Goal: Task Accomplishment & Management: Use online tool/utility

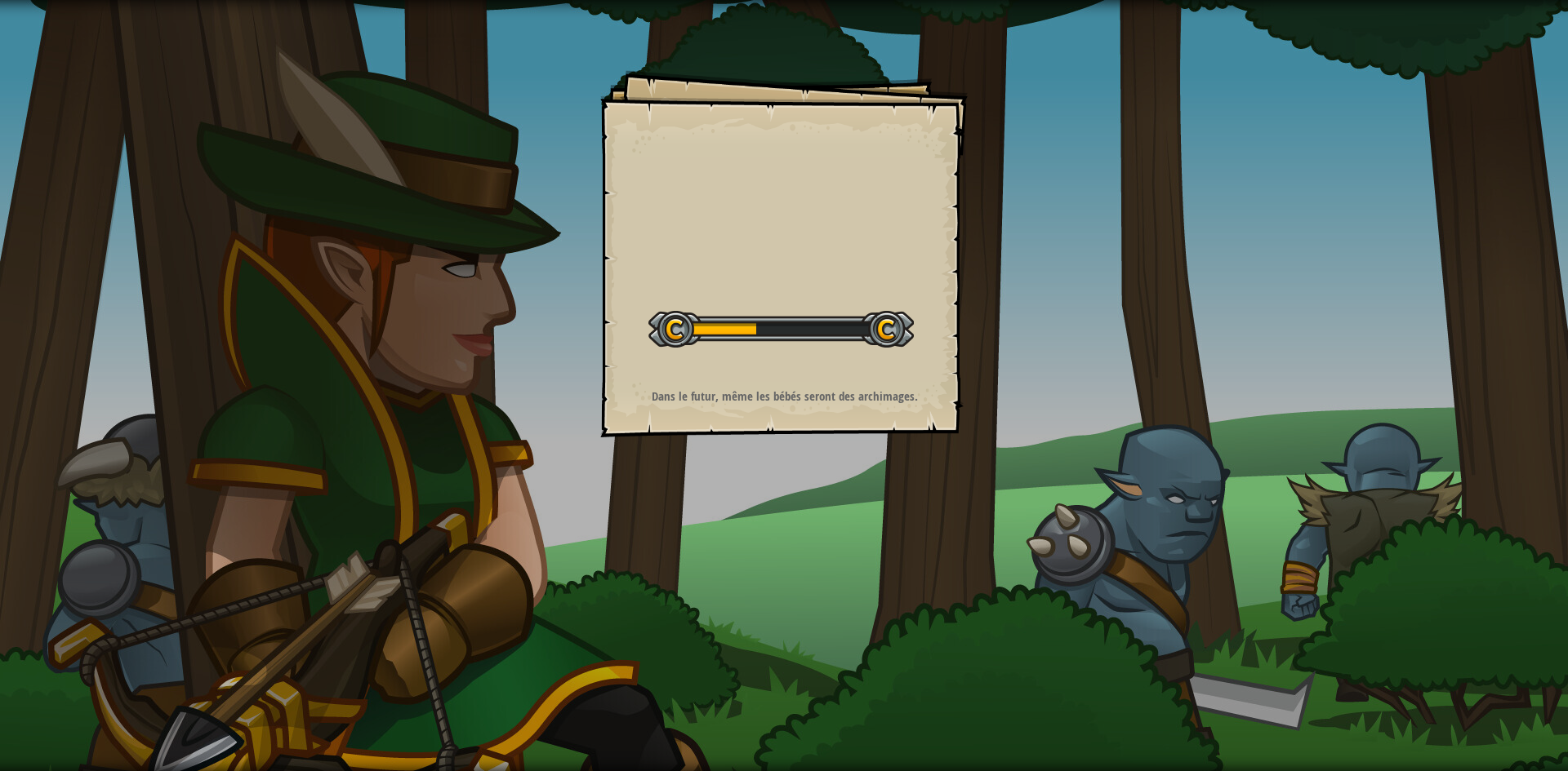
drag, startPoint x: 0, startPoint y: 0, endPoint x: 581, endPoint y: 486, distance: 757.5
click at [581, 486] on div "Goals Démarrer niveau Erreur de chargement du serveur Vous avez besoin d'un abo…" at bounding box center [784, 385] width 1568 height 771
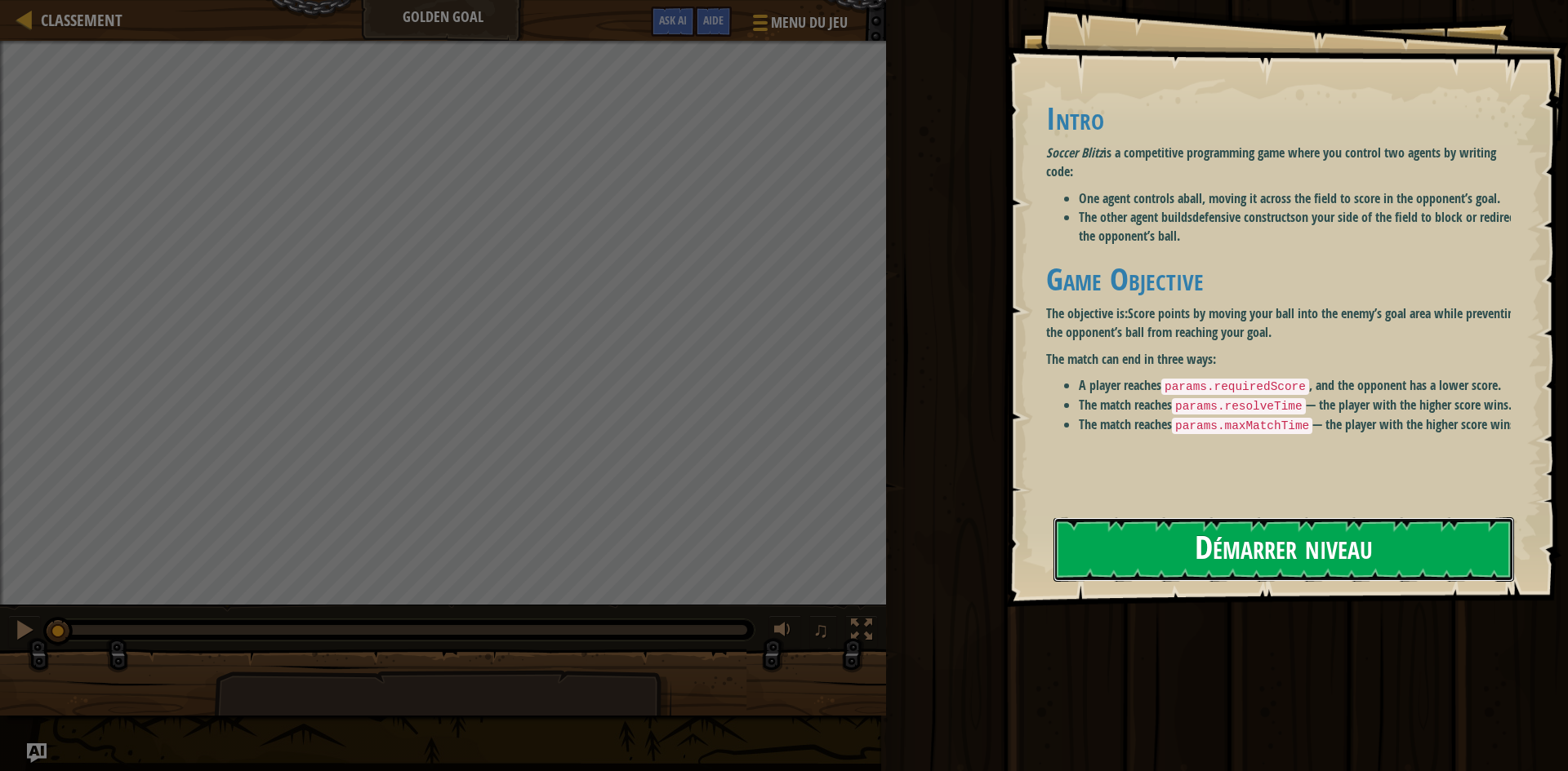
click at [1156, 566] on button "Démarrer niveau" at bounding box center [1284, 549] width 461 height 64
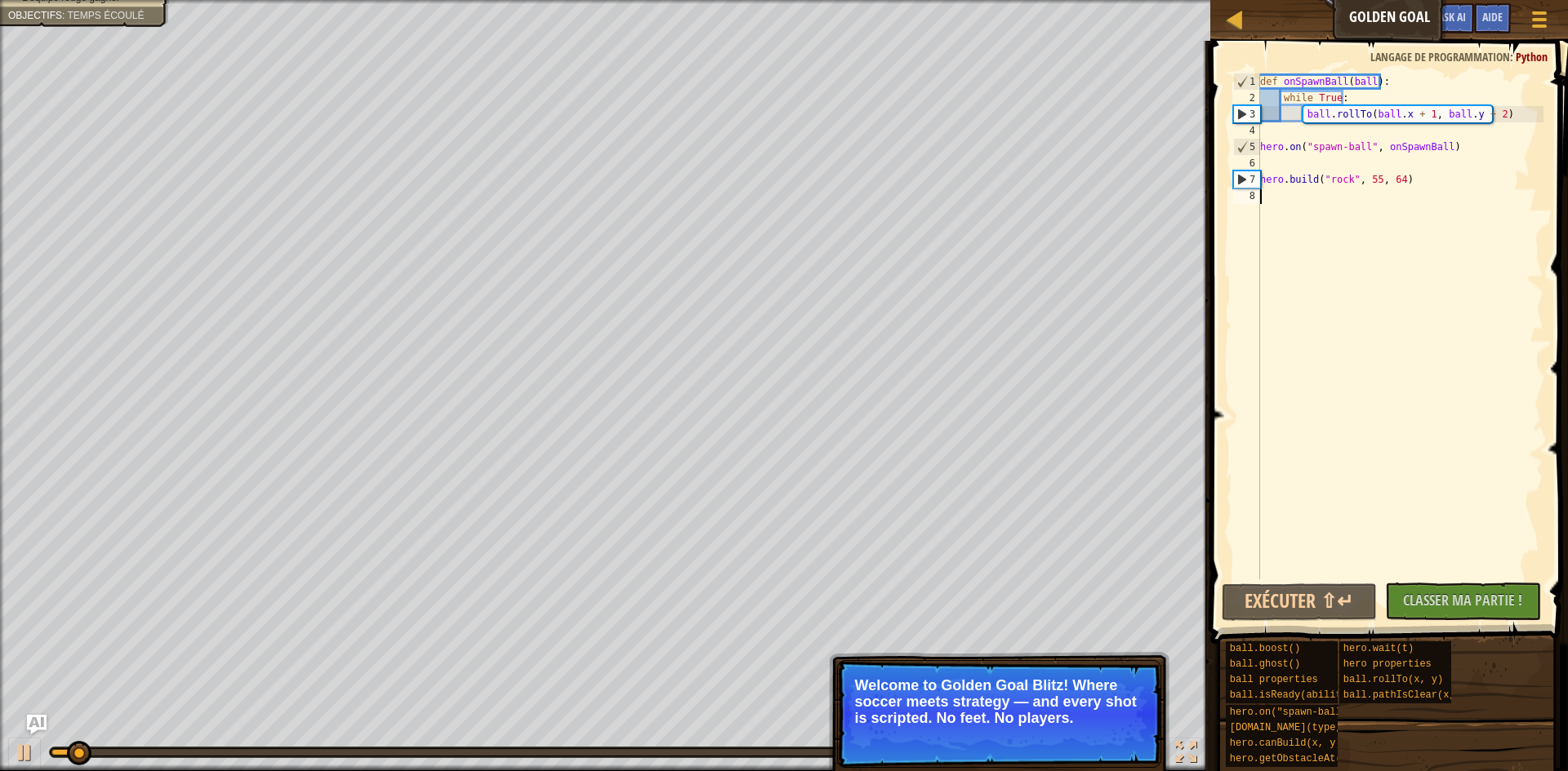
click at [1325, 227] on div "def onSpawnBall ( ball ) : while True : ball . rollTo ( ball . x + 1 , ball . y…" at bounding box center [1399, 343] width 286 height 539
click at [1276, 202] on div "def onSpawnBall ( ball ) : while True : ball . rollTo ( ball . x + 1 , ball . y…" at bounding box center [1399, 343] width 286 height 539
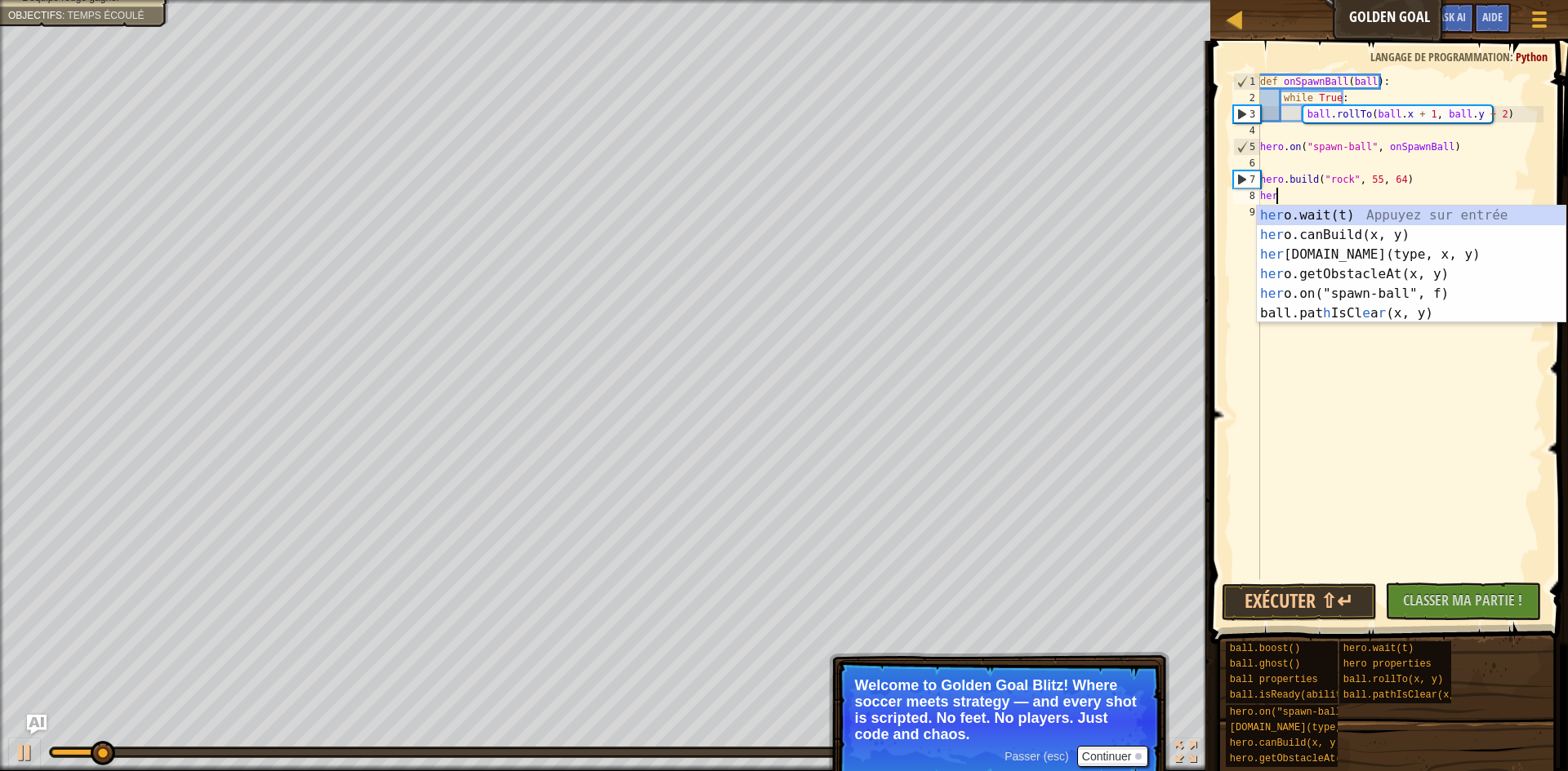
scroll to position [8, 1]
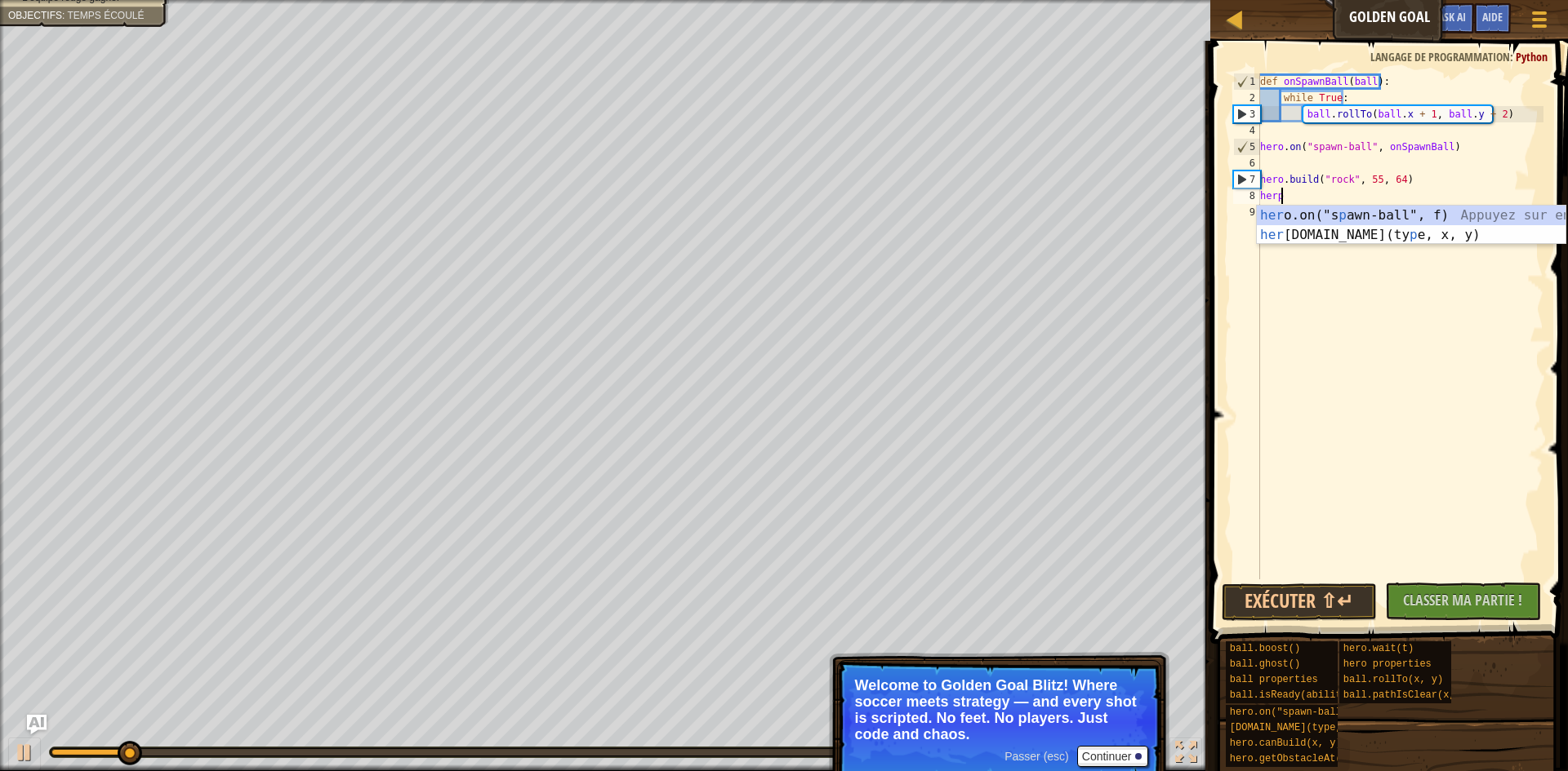
type textarea "hero"
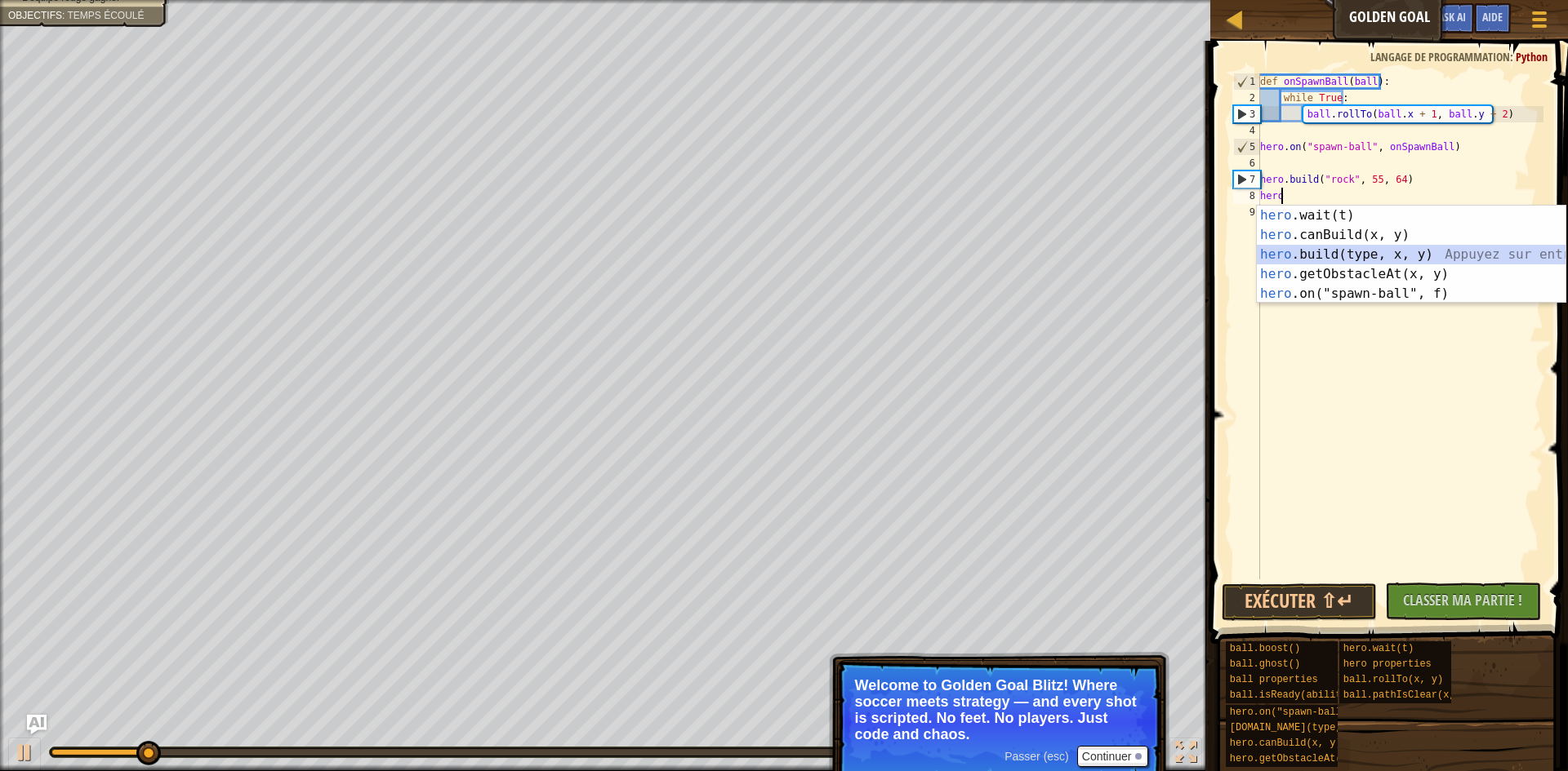
scroll to position [8, 0]
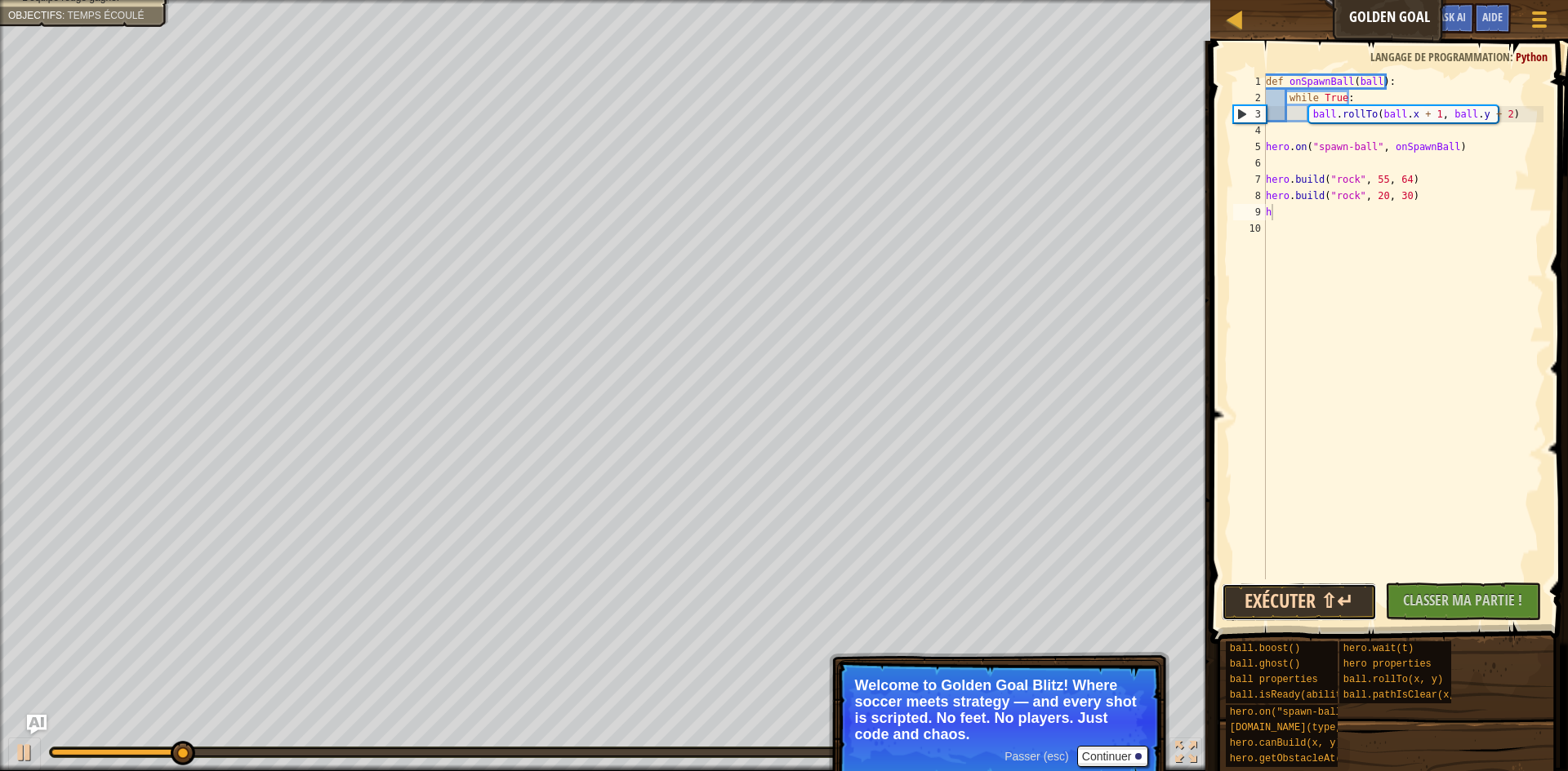
click at [1330, 601] on button "Exécuter ⇧↵" at bounding box center [1299, 601] width 156 height 37
type textarea "h"
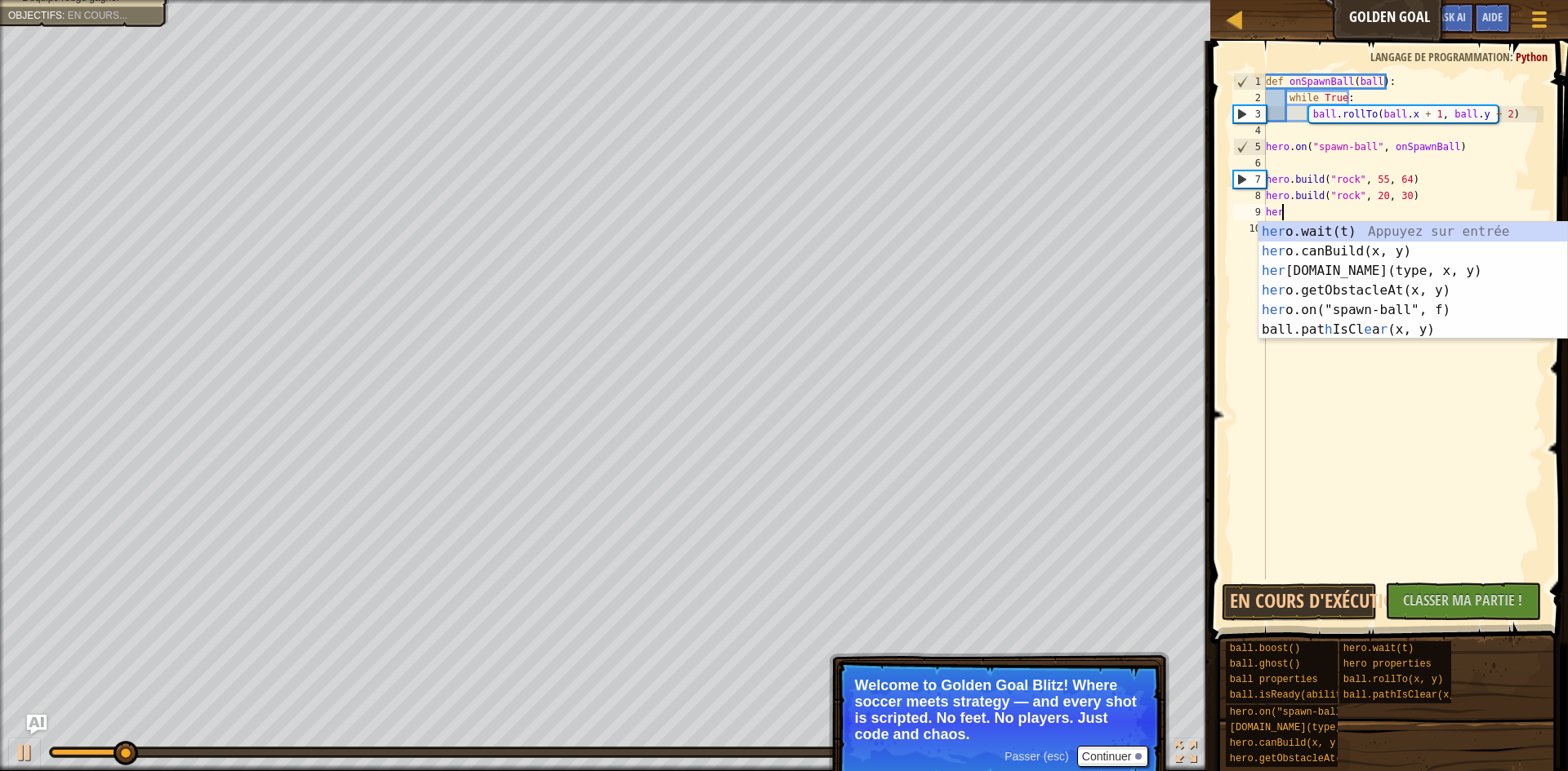
scroll to position [8, 1]
type textarea "hero"
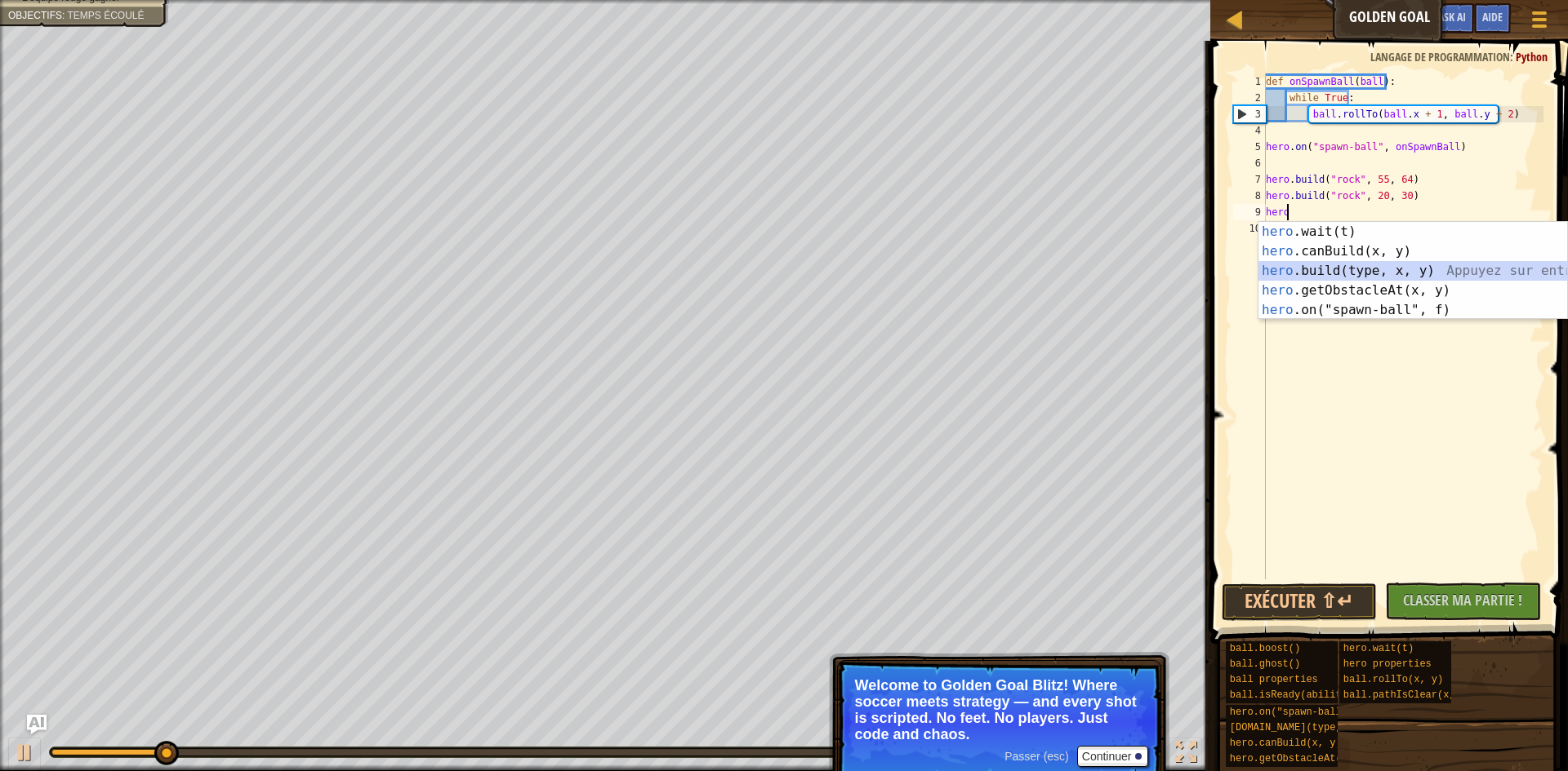
scroll to position [8, 0]
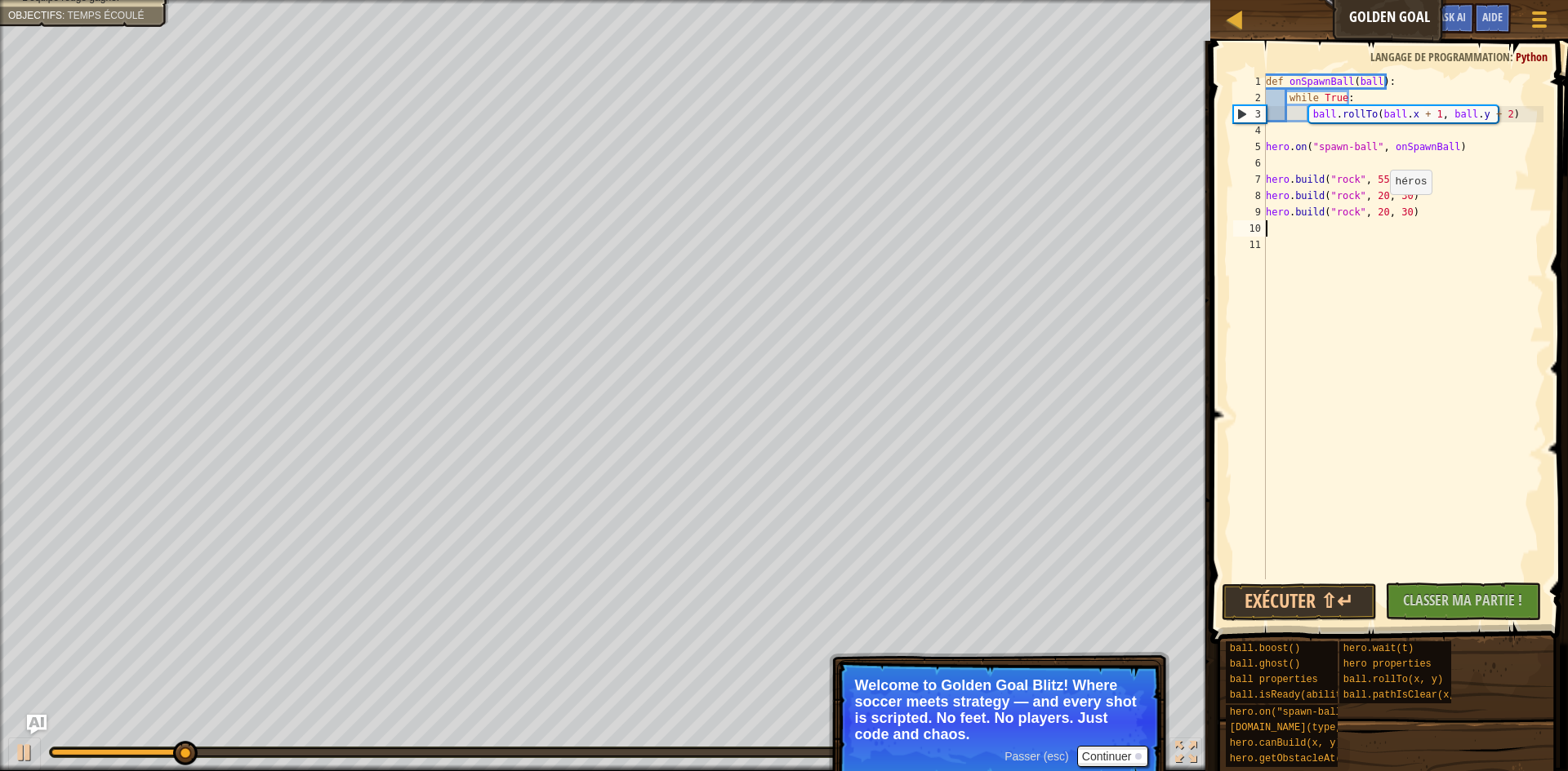
click at [1381, 211] on div "def onSpawnBall ( ball ) : while True : ball . rollTo ( ball . x + 1 , ball . y…" at bounding box center [1403, 343] width 282 height 539
click at [1381, 213] on div "def onSpawnBall ( ball ) : while True : ball . rollTo ( ball . x + 1 , ball . y…" at bounding box center [1403, 343] width 282 height 539
click at [1314, 604] on button "Exécuter ⇧↵" at bounding box center [1299, 601] width 156 height 37
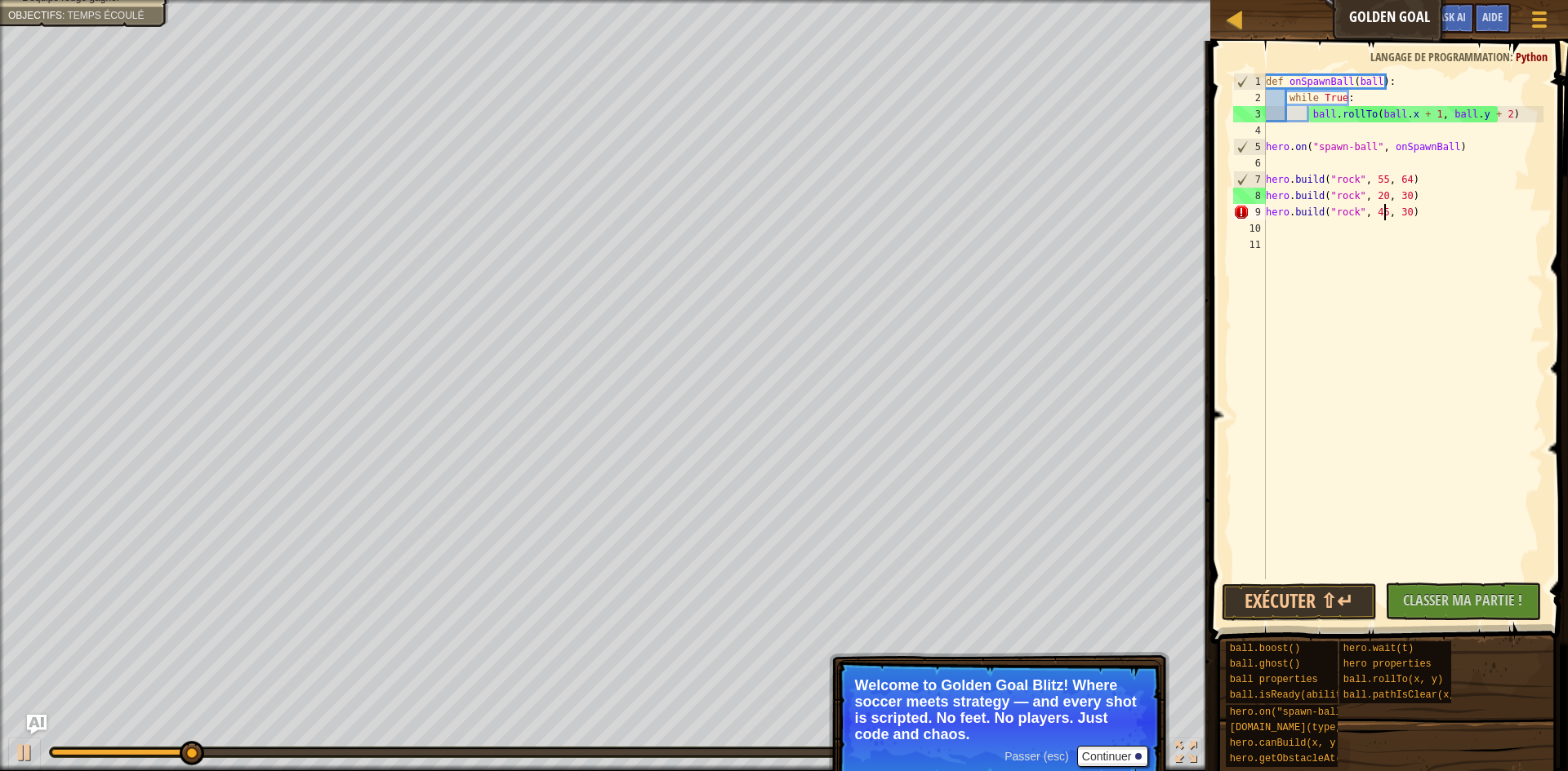
type textarea "[DOMAIN_NAME]("rock", 45, 30)"
type textarea "[DOMAIN_NAME]("rock", 45, 48)"
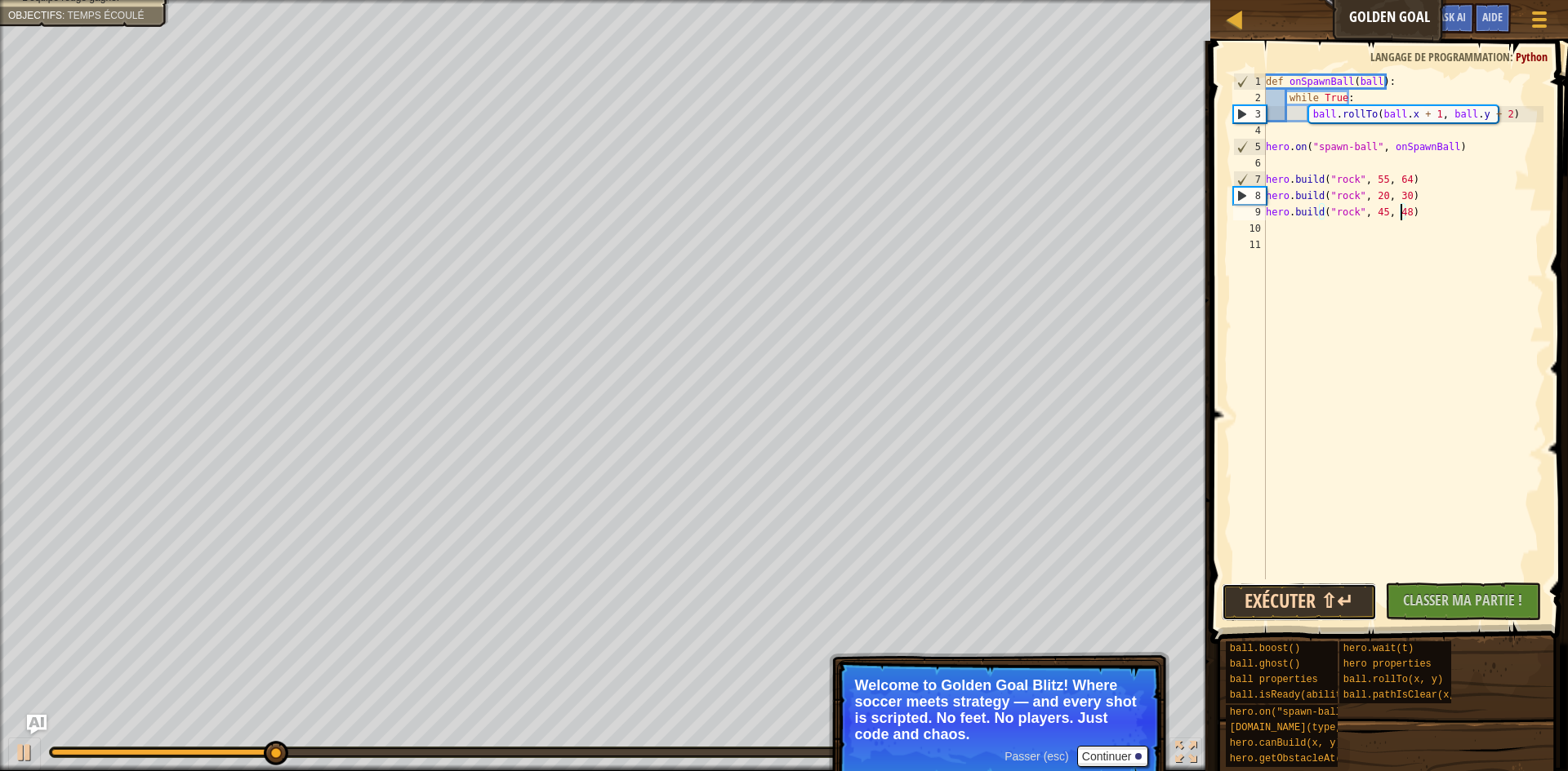
click at [1305, 600] on button "Exécuter ⇧↵" at bounding box center [1299, 601] width 156 height 37
type textarea "h"
click at [1378, 231] on div "def onSpawnBall ( ball ) : while True : ball . rollTo ( ball . x + 1 , ball . y…" at bounding box center [1403, 343] width 282 height 539
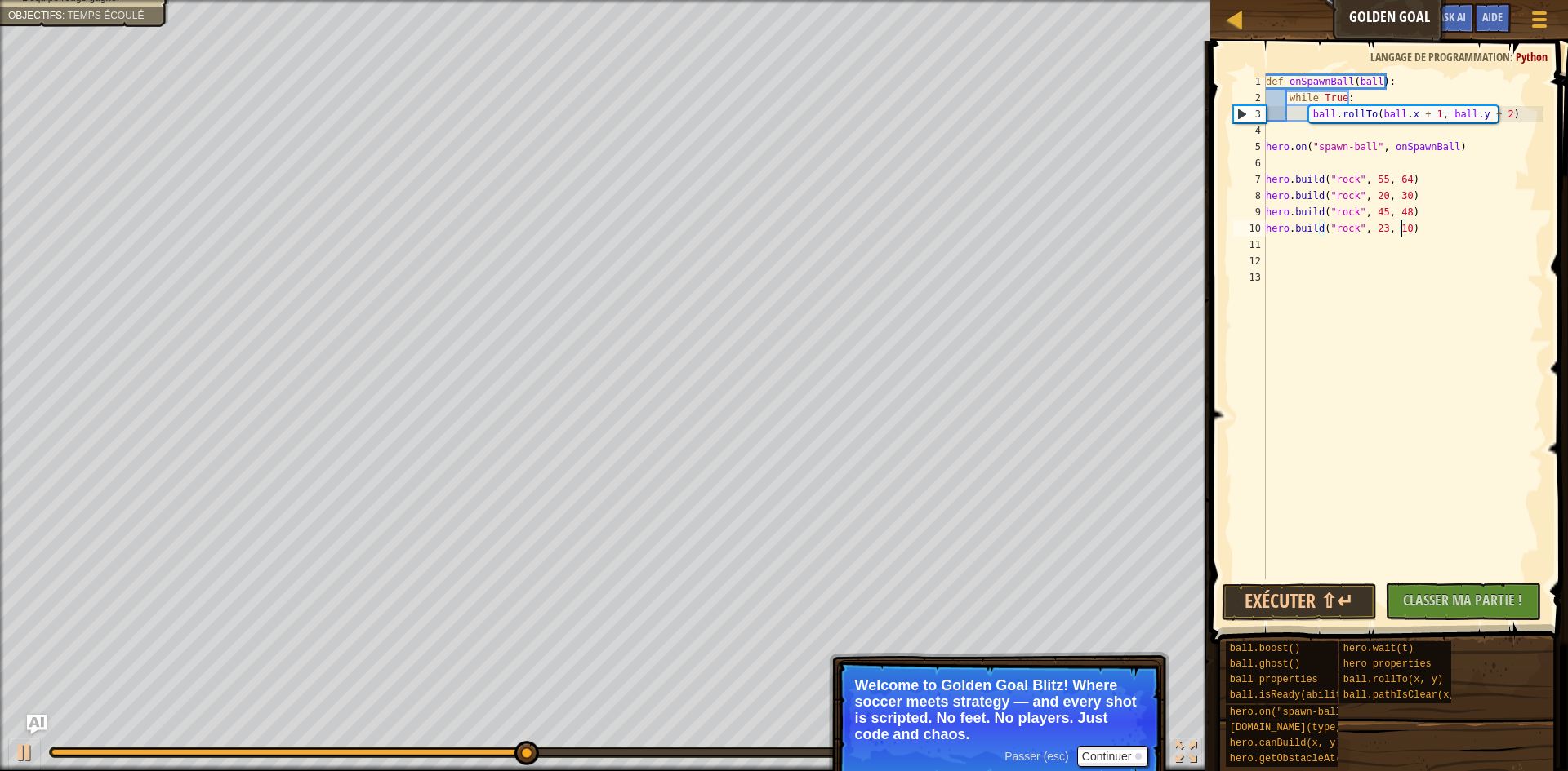
scroll to position [8, 11]
type textarea "[DOMAIN_NAME]("rock", 23, 104)"
click at [1287, 591] on button "Exécuter ⇧↵" at bounding box center [1299, 601] width 156 height 37
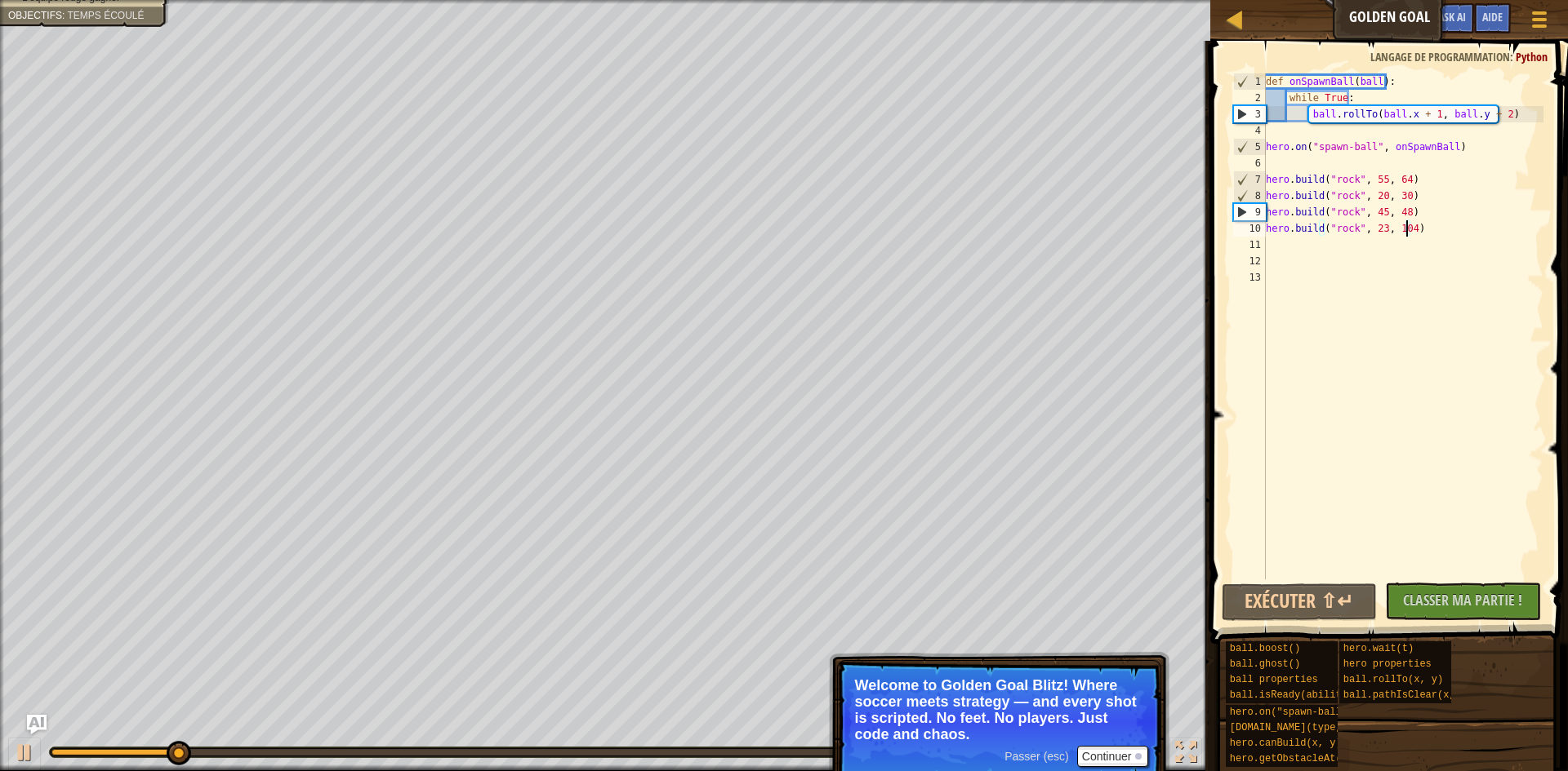
scroll to position [8, 0]
type textarea "h"
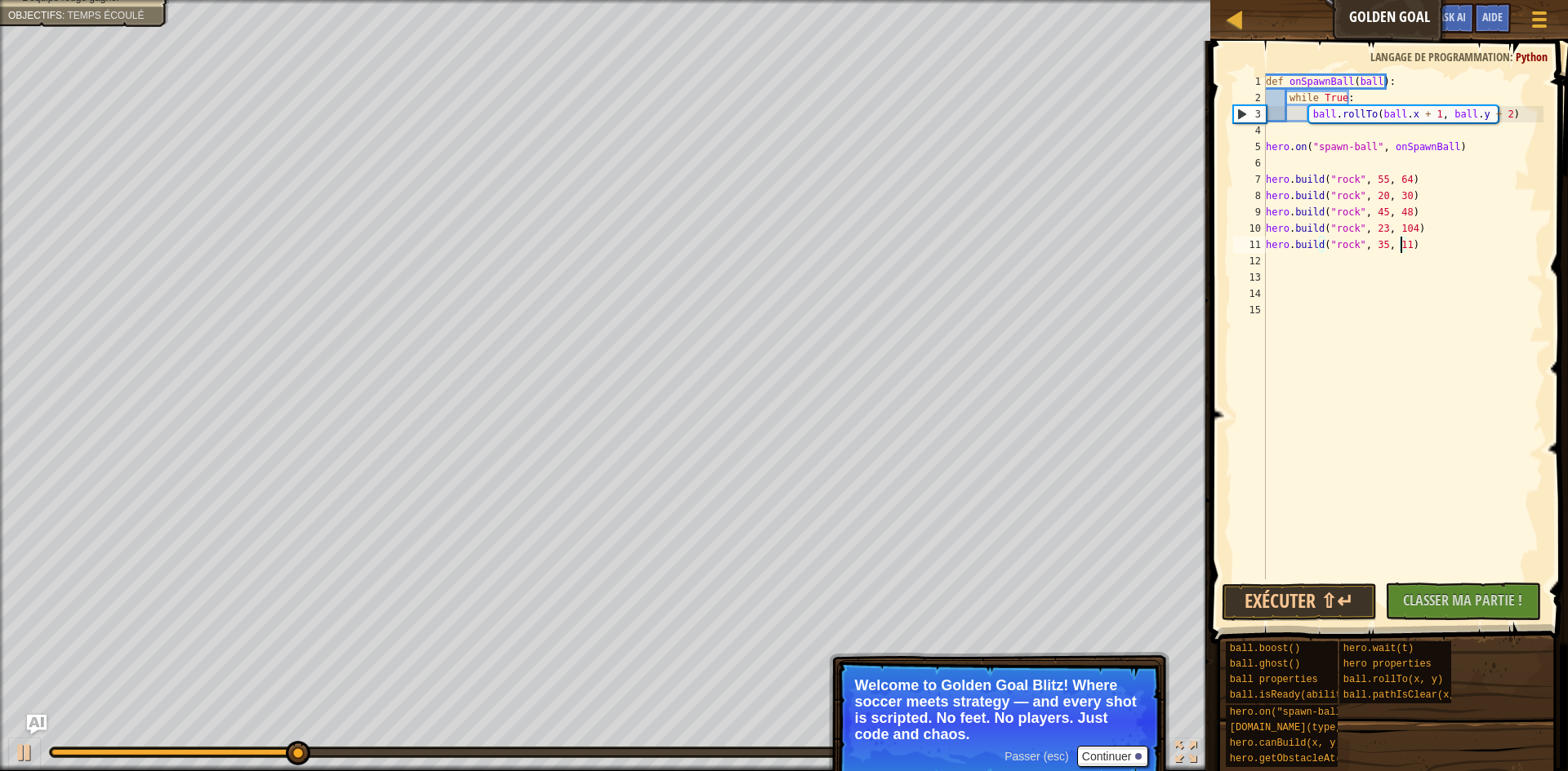
scroll to position [8, 11]
click at [1331, 605] on button "Exécuter ⇧↵" at bounding box center [1299, 601] width 156 height 37
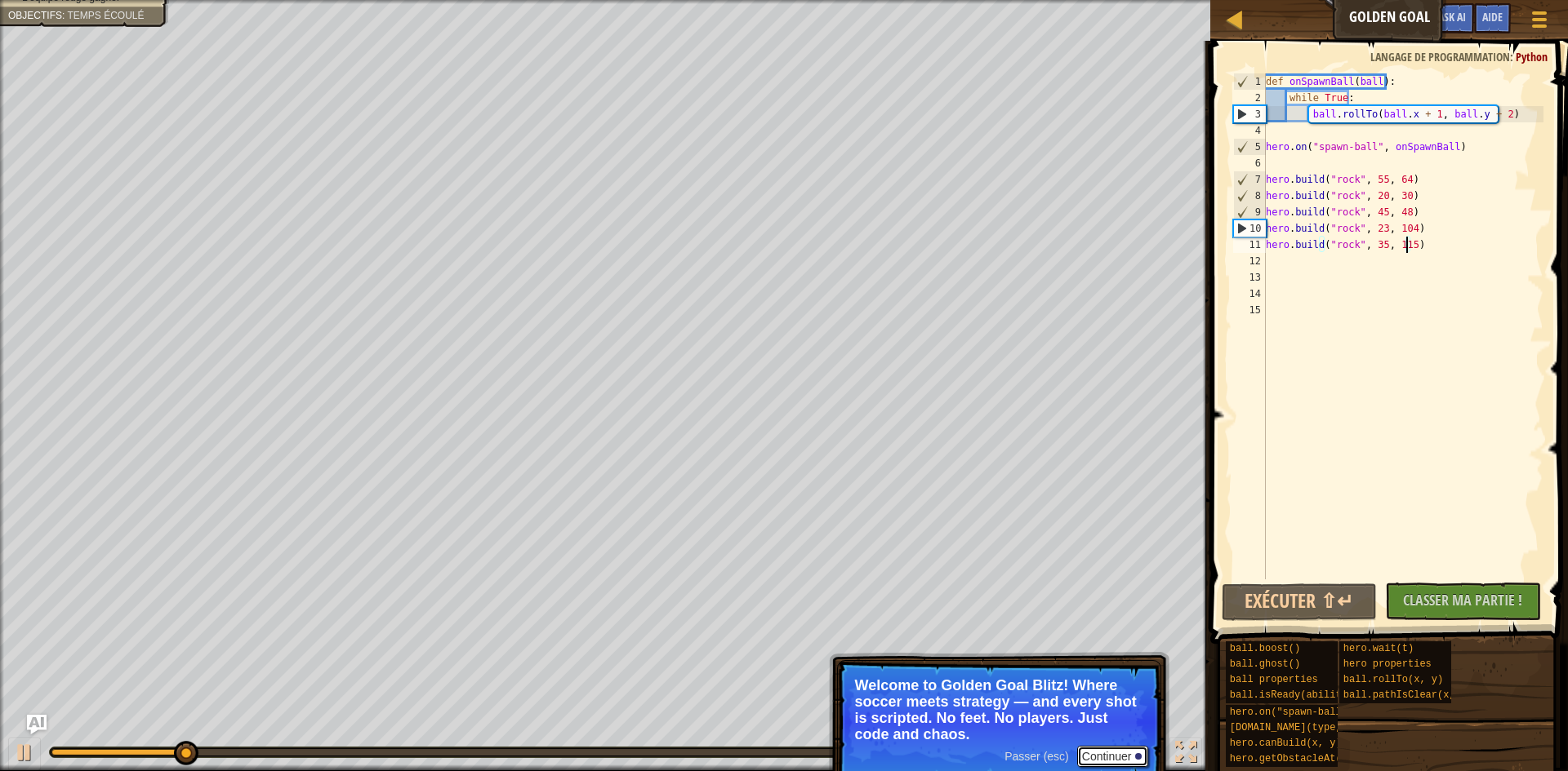
click at [1083, 753] on button "Continuer" at bounding box center [1112, 757] width 72 height 21
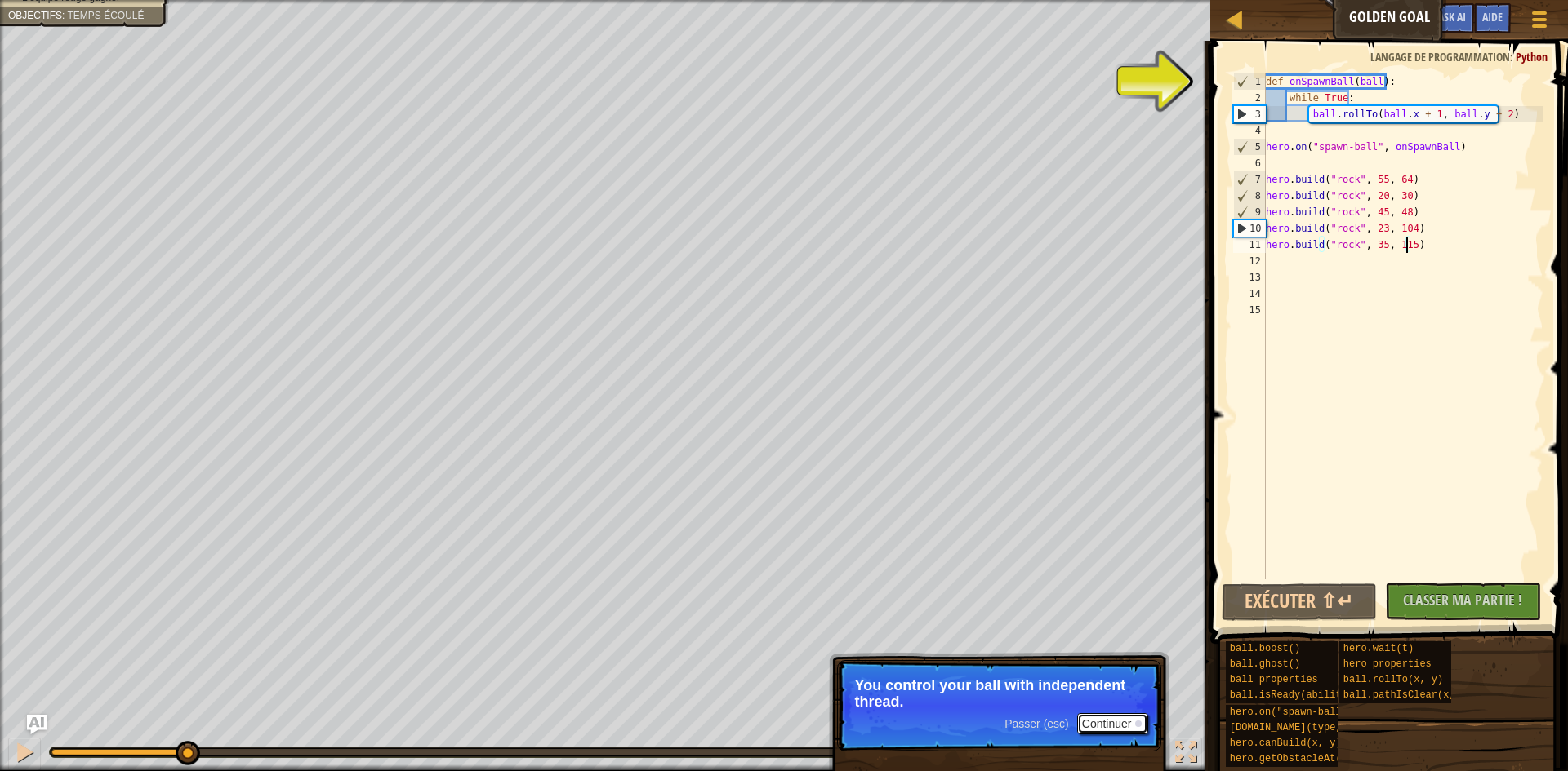
click at [1112, 727] on button "Continuer" at bounding box center [1112, 724] width 72 height 21
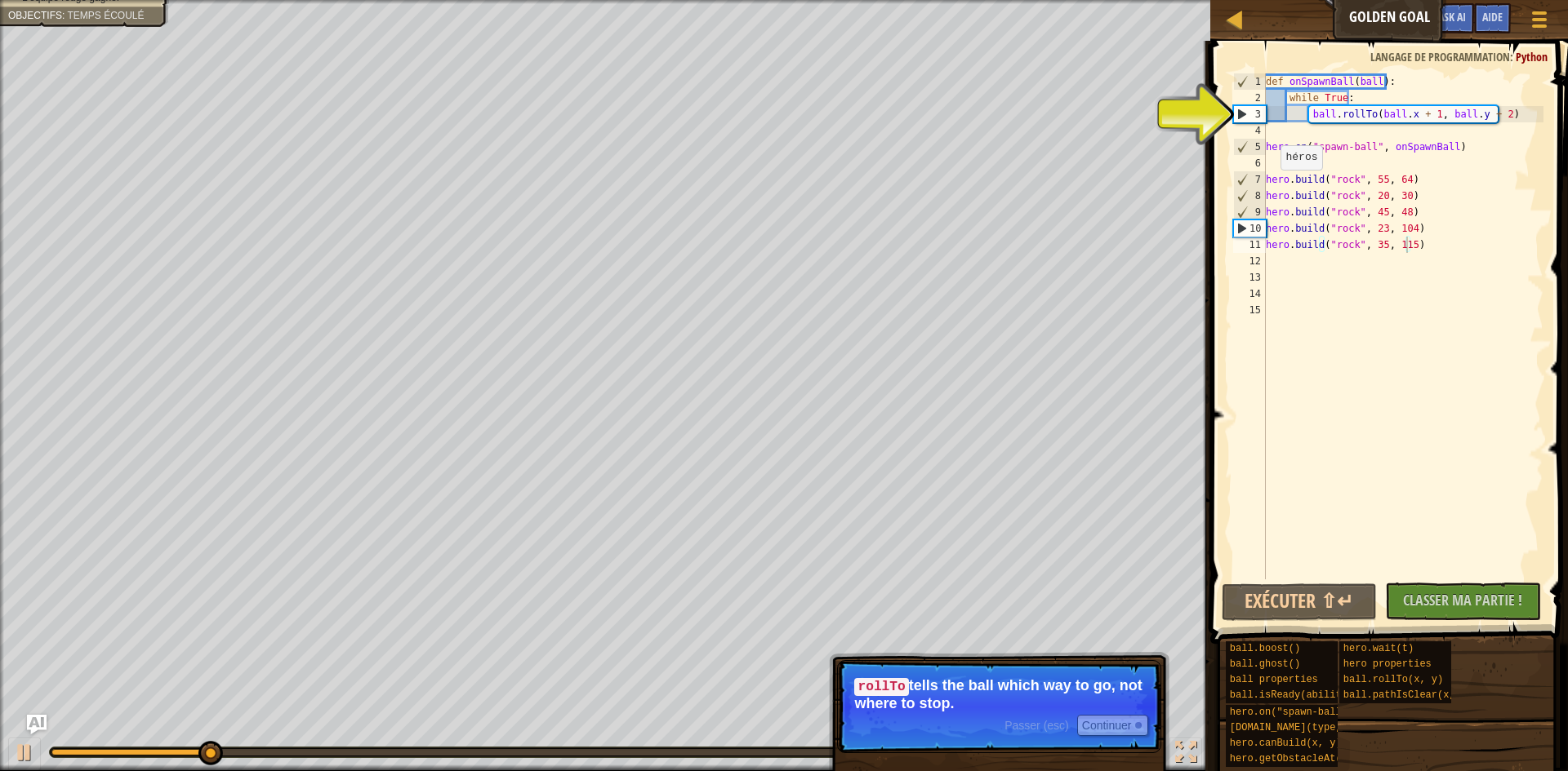
click at [1076, 709] on p "[PERSON_NAME] tells the ball which way to go, not where to stop." at bounding box center [999, 694] width 290 height 34
click at [1103, 735] on button "Continuer" at bounding box center [1112, 726] width 72 height 21
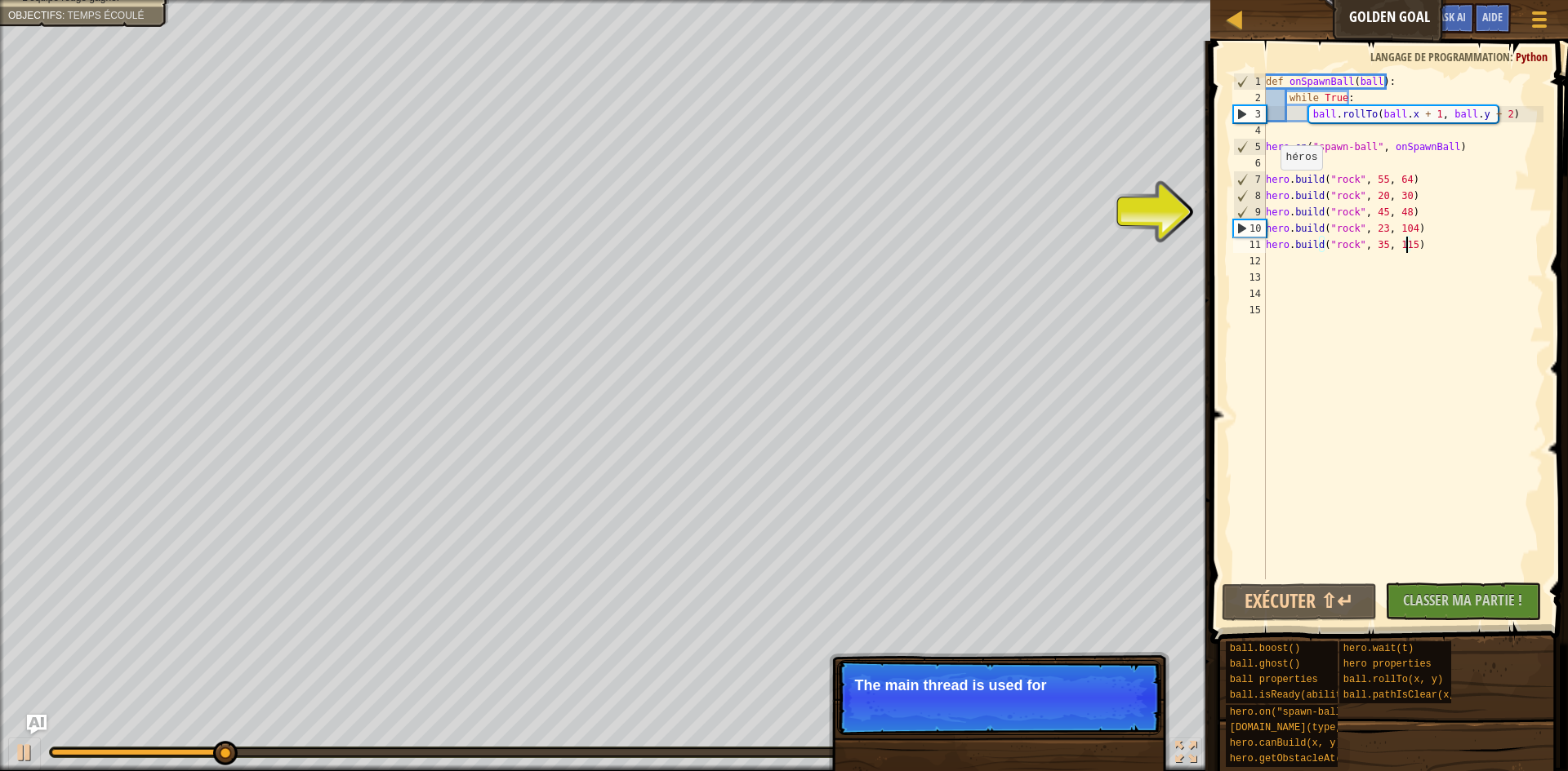
click at [1058, 704] on p "Passer (esc) Continuer The main thread is used for" at bounding box center [999, 698] width 324 height 75
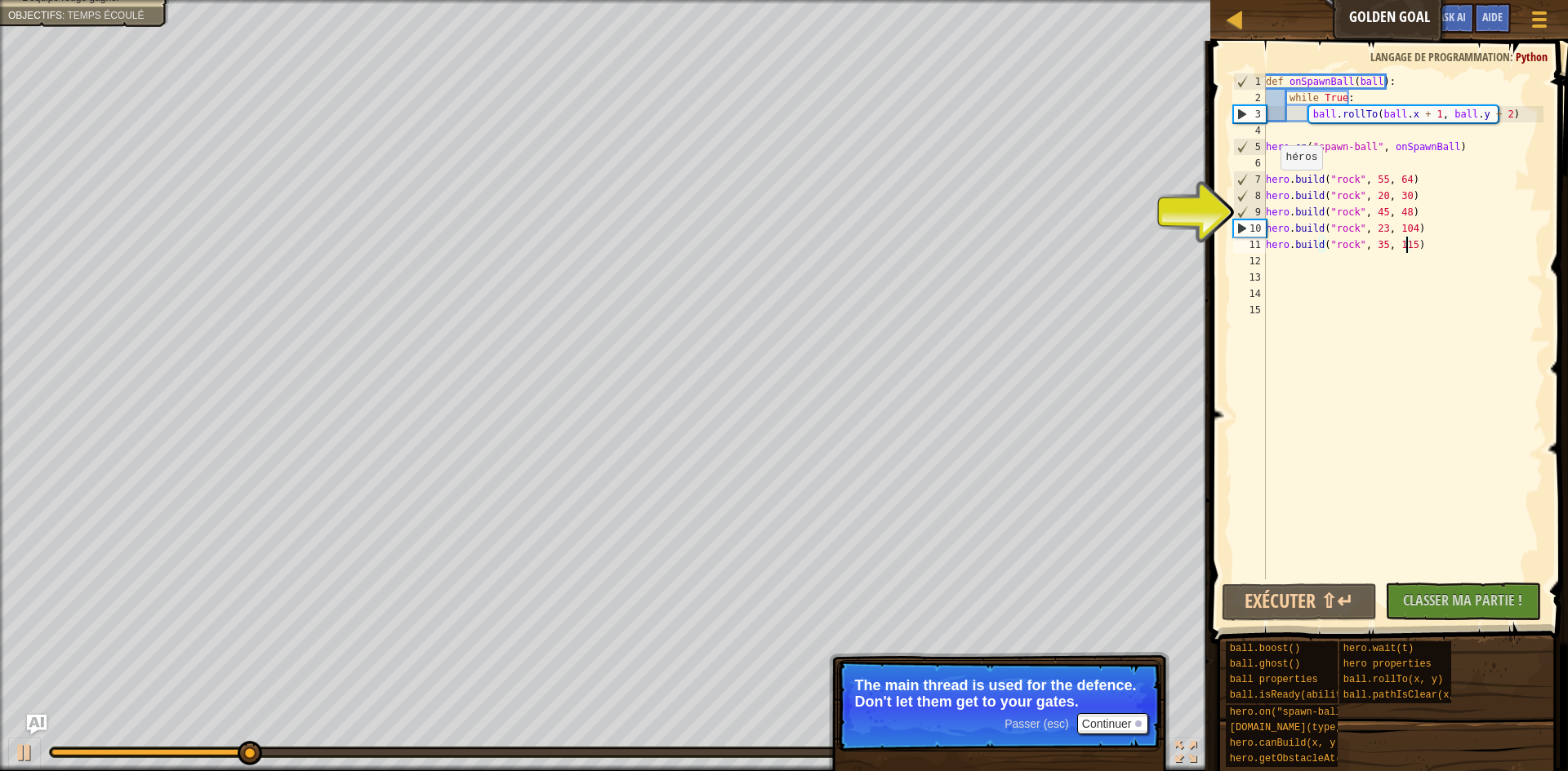
click at [1085, 684] on p "The main thread is used for the defence. Don't let them get to your gates." at bounding box center [999, 693] width 290 height 33
click at [1109, 724] on button "Continuer" at bounding box center [1112, 724] width 72 height 21
click at [1037, 731] on div "Passer (esc) Continuer" at bounding box center [1076, 724] width 144 height 21
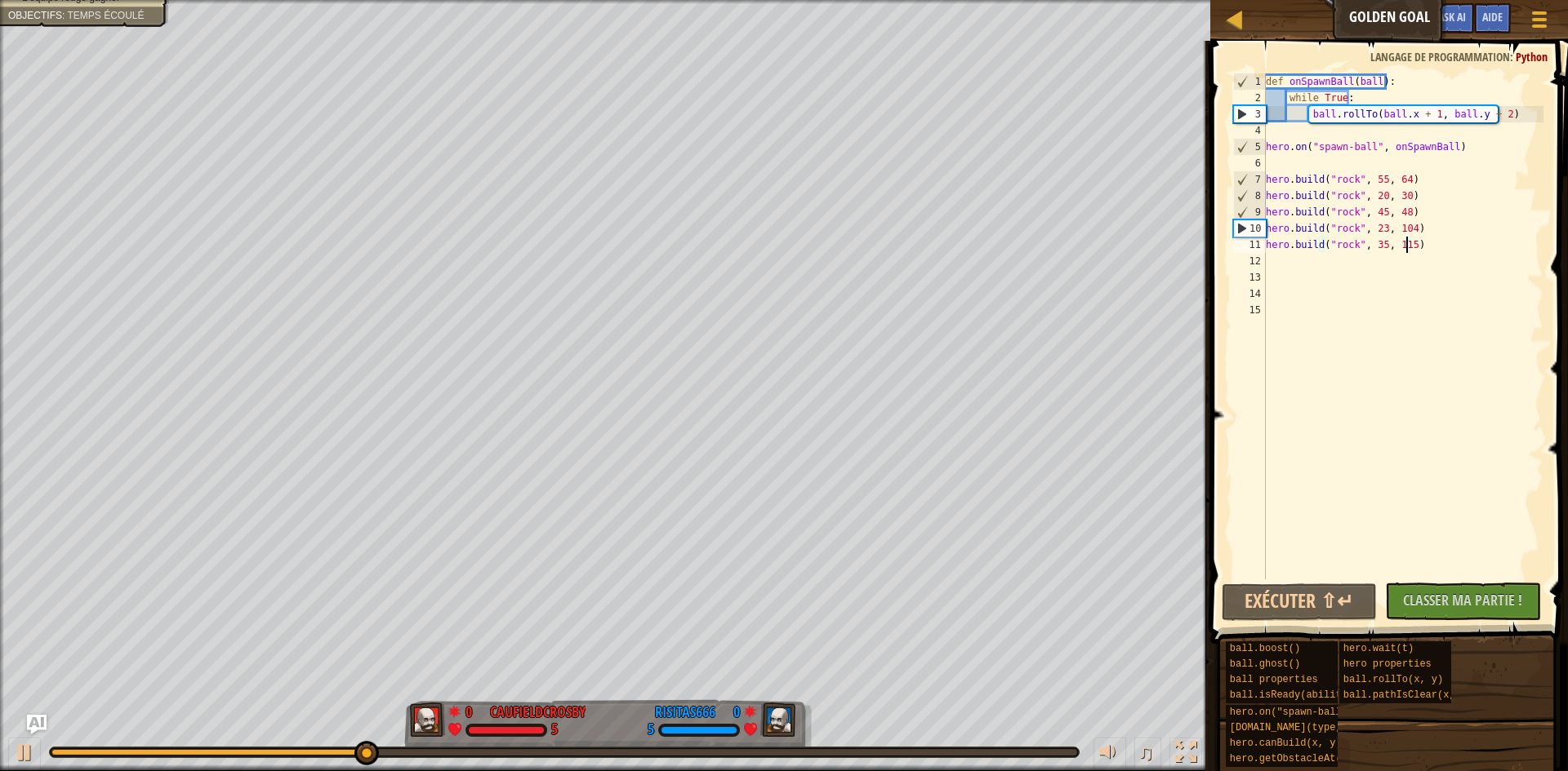
click at [1247, 252] on div "11" at bounding box center [1249, 244] width 33 height 16
type textarea "[DOMAIN_NAME]("rock", 35, 115)"
click at [1250, 261] on div "12" at bounding box center [1249, 261] width 33 height 16
click at [1281, 261] on div "def onSpawnBall ( ball ) : while True : ball . rollTo ( ball . x + 1 , ball . y…" at bounding box center [1403, 343] width 282 height 539
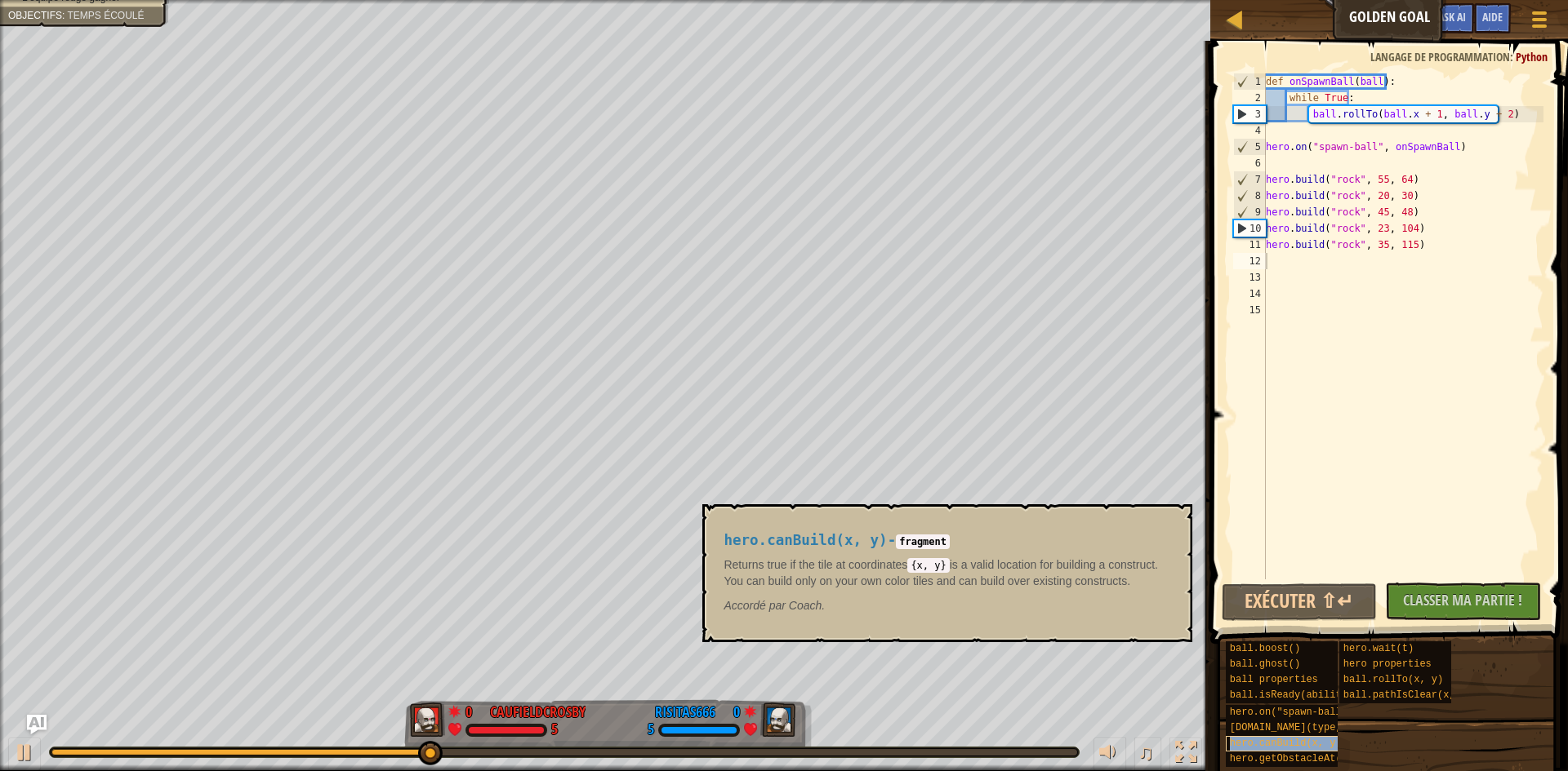
click at [1261, 747] on span "hero.canBuild(x, y)" at bounding box center [1285, 744] width 112 height 11
click at [1284, 740] on span "hero.canBuild(x, y)" at bounding box center [1285, 744] width 112 height 11
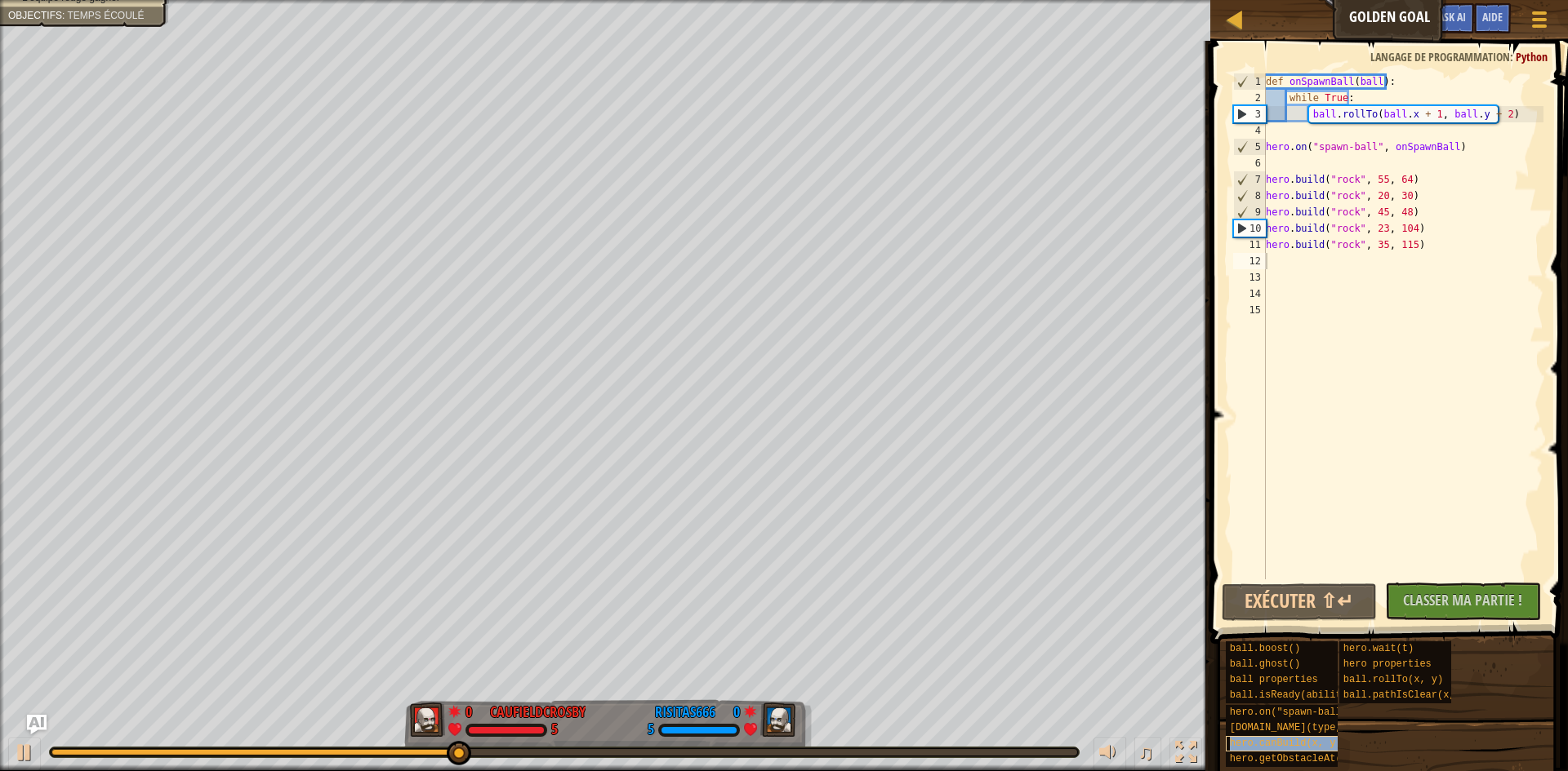
click at [1286, 740] on span "hero.canBuild(x, y)" at bounding box center [1285, 744] width 112 height 11
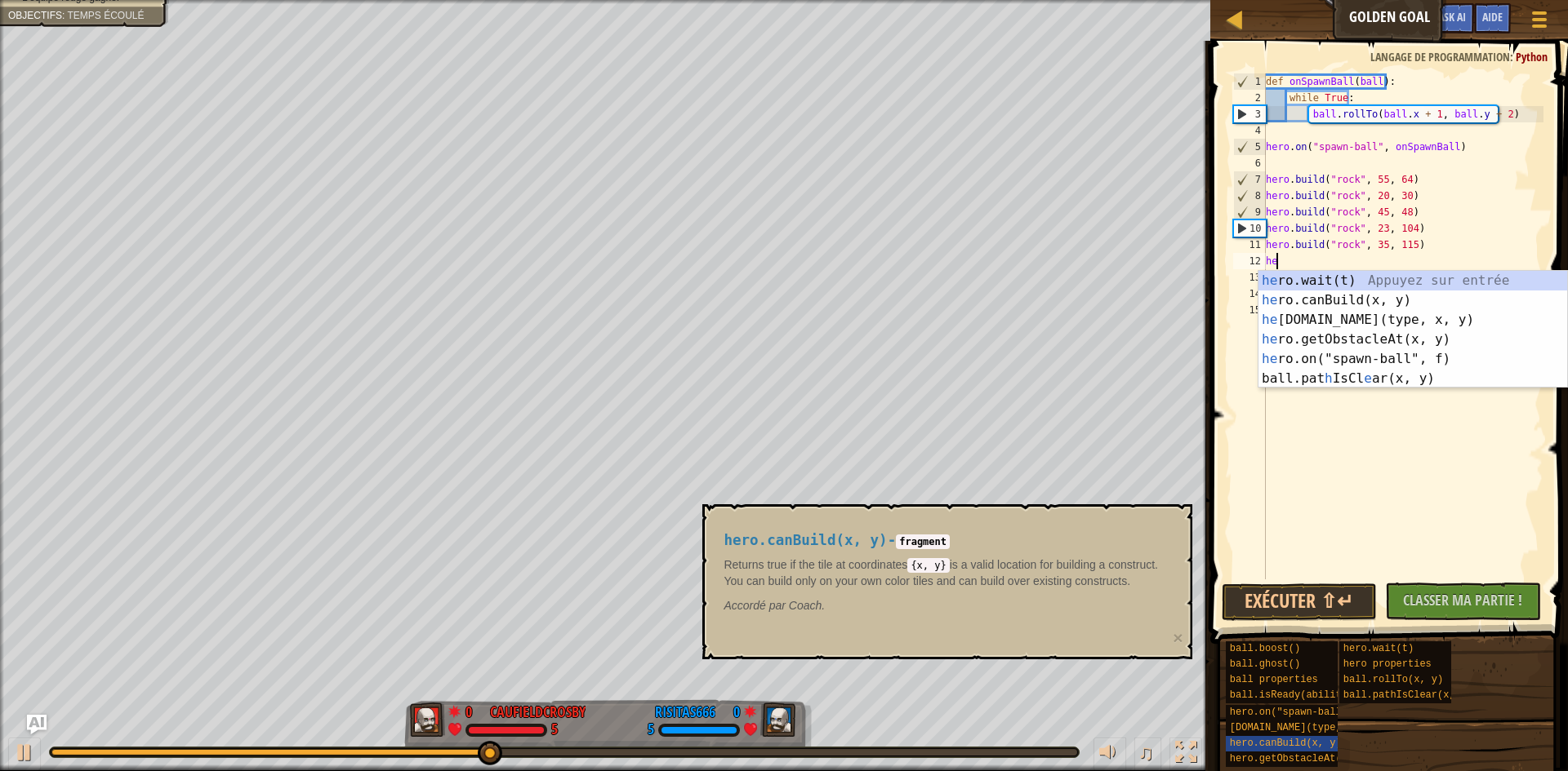
scroll to position [8, 1]
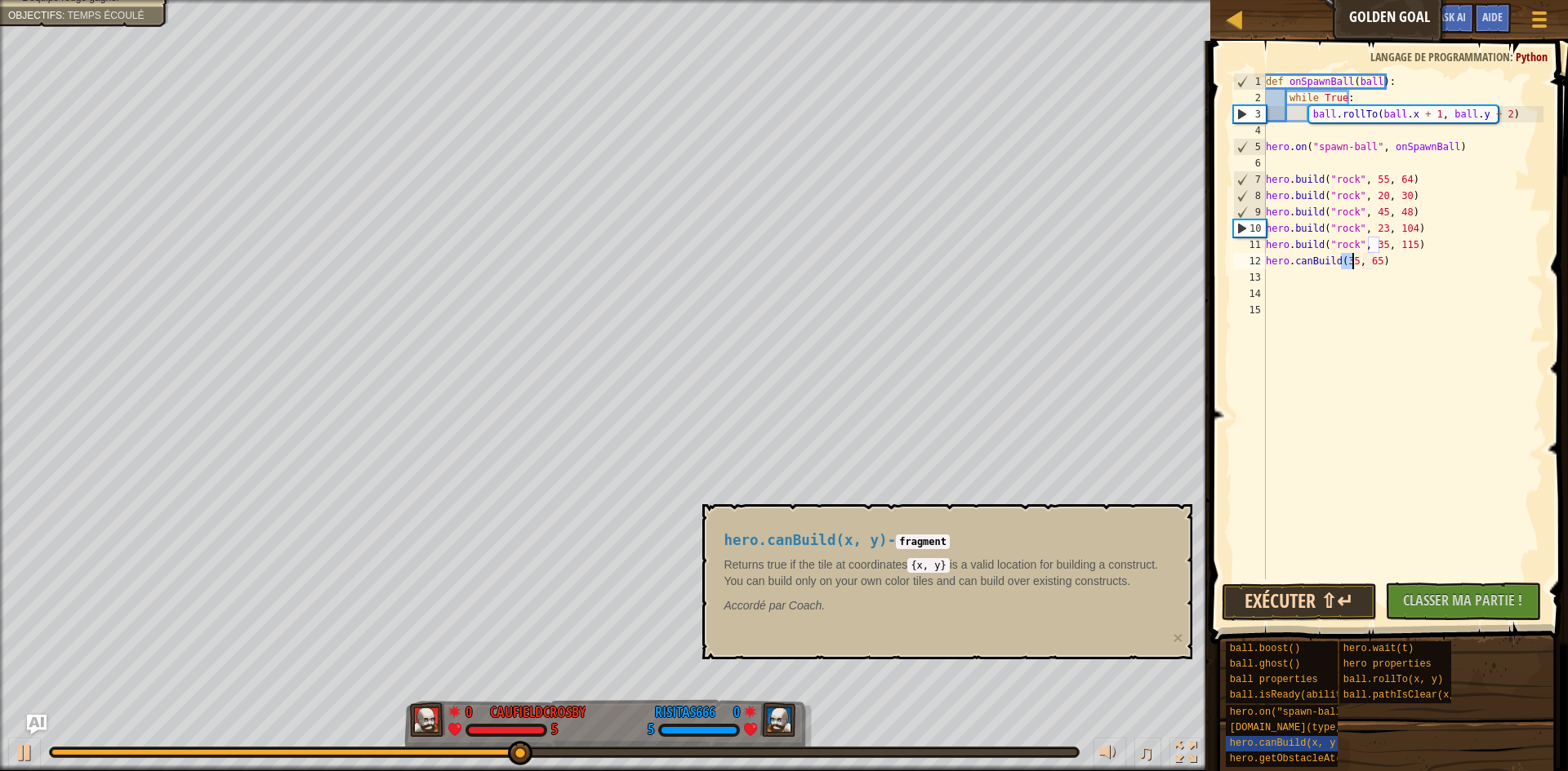
type textarea "hero.canBuild(35, 65)"
click at [1322, 605] on button "Exécuter ⇧↵" at bounding box center [1299, 601] width 156 height 37
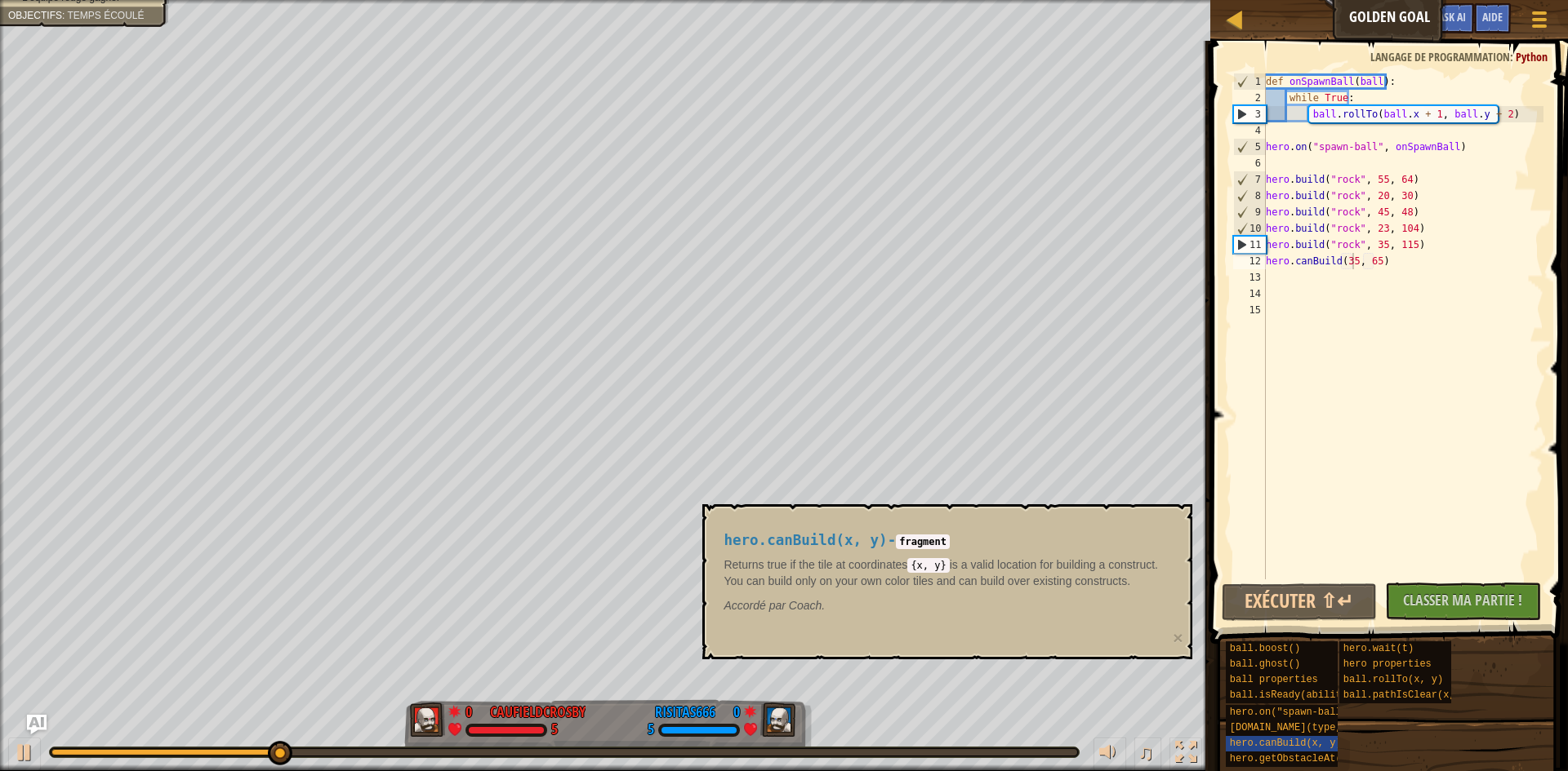
click at [1214, 451] on span at bounding box center [1390, 319] width 371 height 651
